Goal: Information Seeking & Learning: Learn about a topic

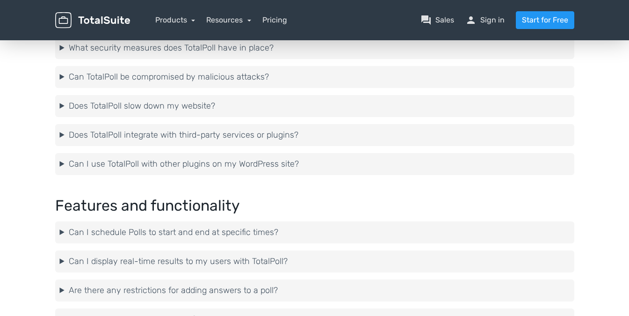
scroll to position [1413, 0]
click at [154, 107] on summary "Does TotalPoll slow down my website?" at bounding box center [315, 106] width 510 height 13
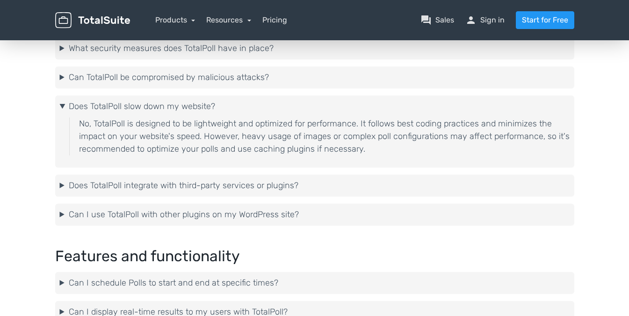
click at [151, 108] on summary "Does TotalPoll slow down my website?" at bounding box center [315, 106] width 510 height 13
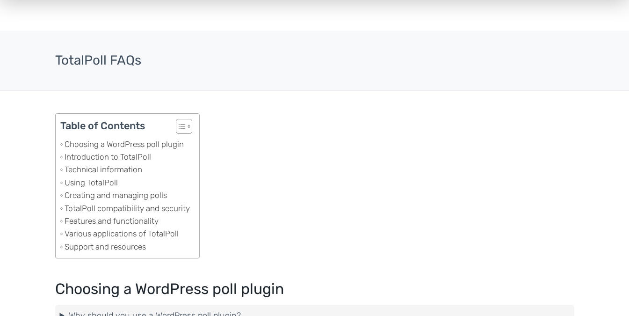
scroll to position [0, 0]
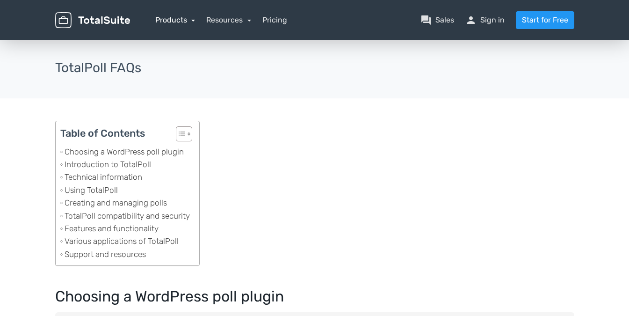
click at [192, 19] on link "Products" at bounding box center [175, 19] width 40 height 9
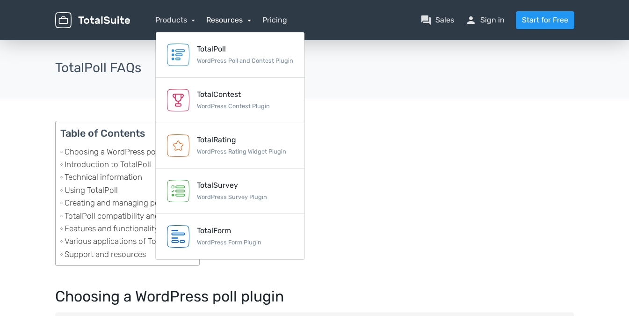
click at [244, 17] on link "Resources" at bounding box center [228, 19] width 45 height 9
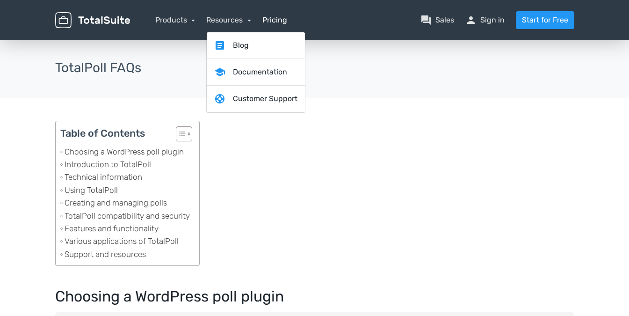
click at [281, 19] on link "Pricing" at bounding box center [274, 20] width 25 height 11
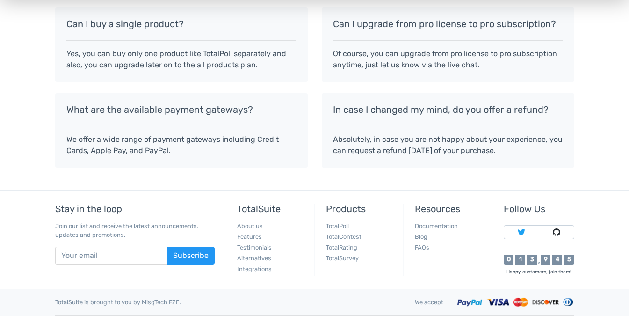
scroll to position [925, 0]
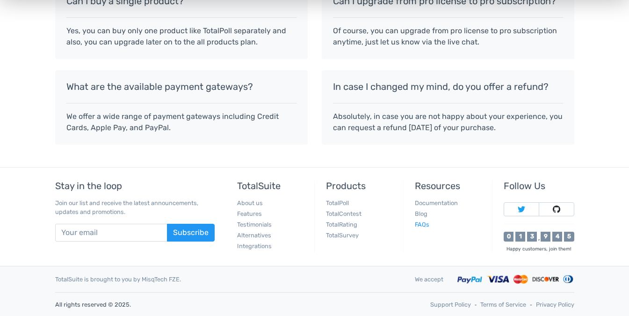
click at [425, 223] on link "FAQs" at bounding box center [422, 224] width 15 height 7
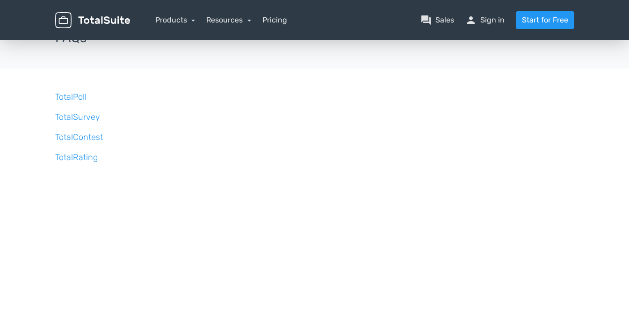
scroll to position [44, 0]
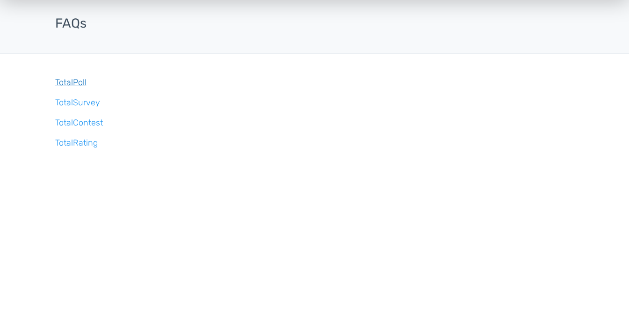
click at [66, 79] on link "TotalPoll" at bounding box center [70, 82] width 31 height 10
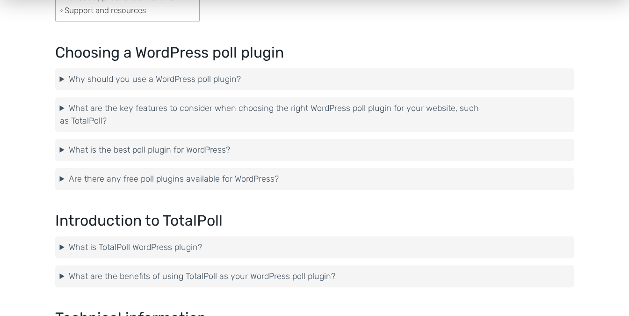
scroll to position [249, 0]
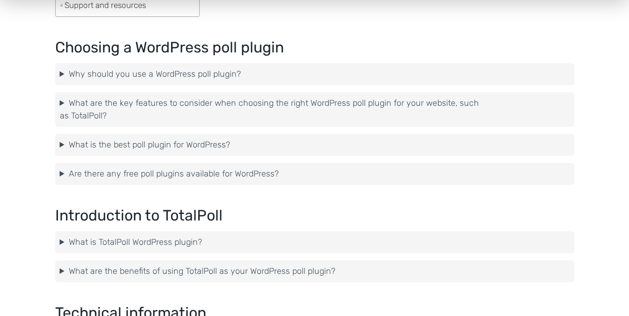
click at [220, 171] on summary "Are there any free poll plugins available for WordPress?" at bounding box center [315, 174] width 510 height 13
